Goal: Check status: Check status

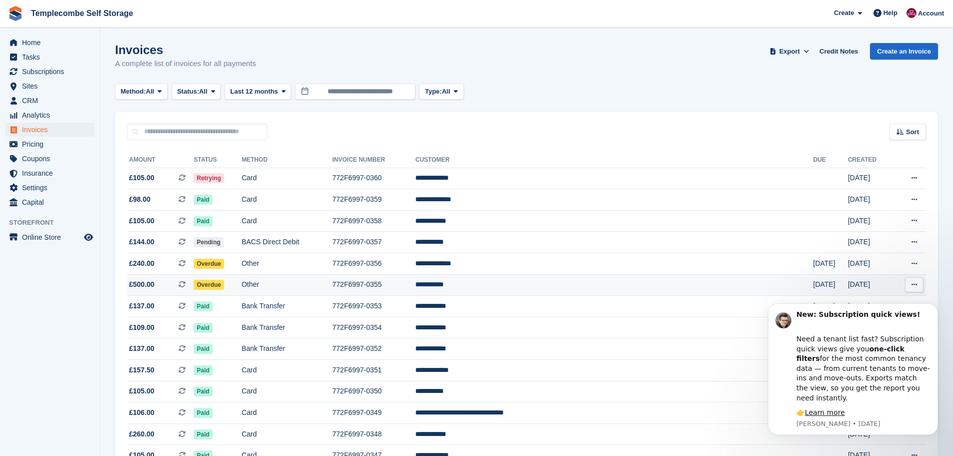
click at [143, 284] on span "£500.00" at bounding box center [142, 284] width 26 height 11
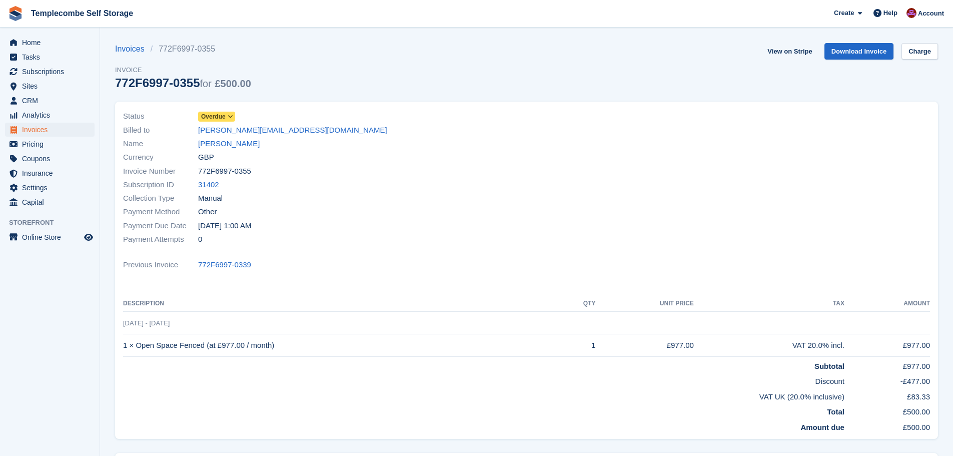
click at [228, 118] on icon at bounding box center [231, 117] width 6 height 6
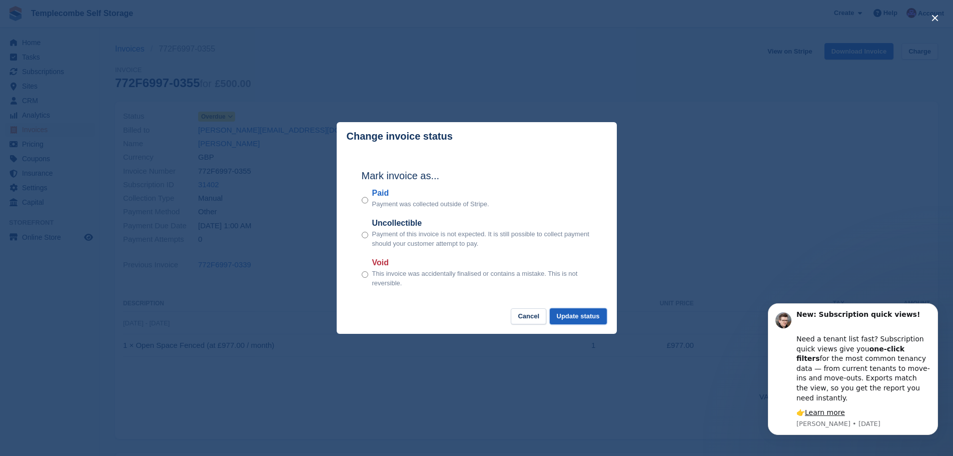
click at [577, 313] on button "Update status" at bounding box center [578, 316] width 57 height 17
